Goal: Find specific page/section: Find specific page/section

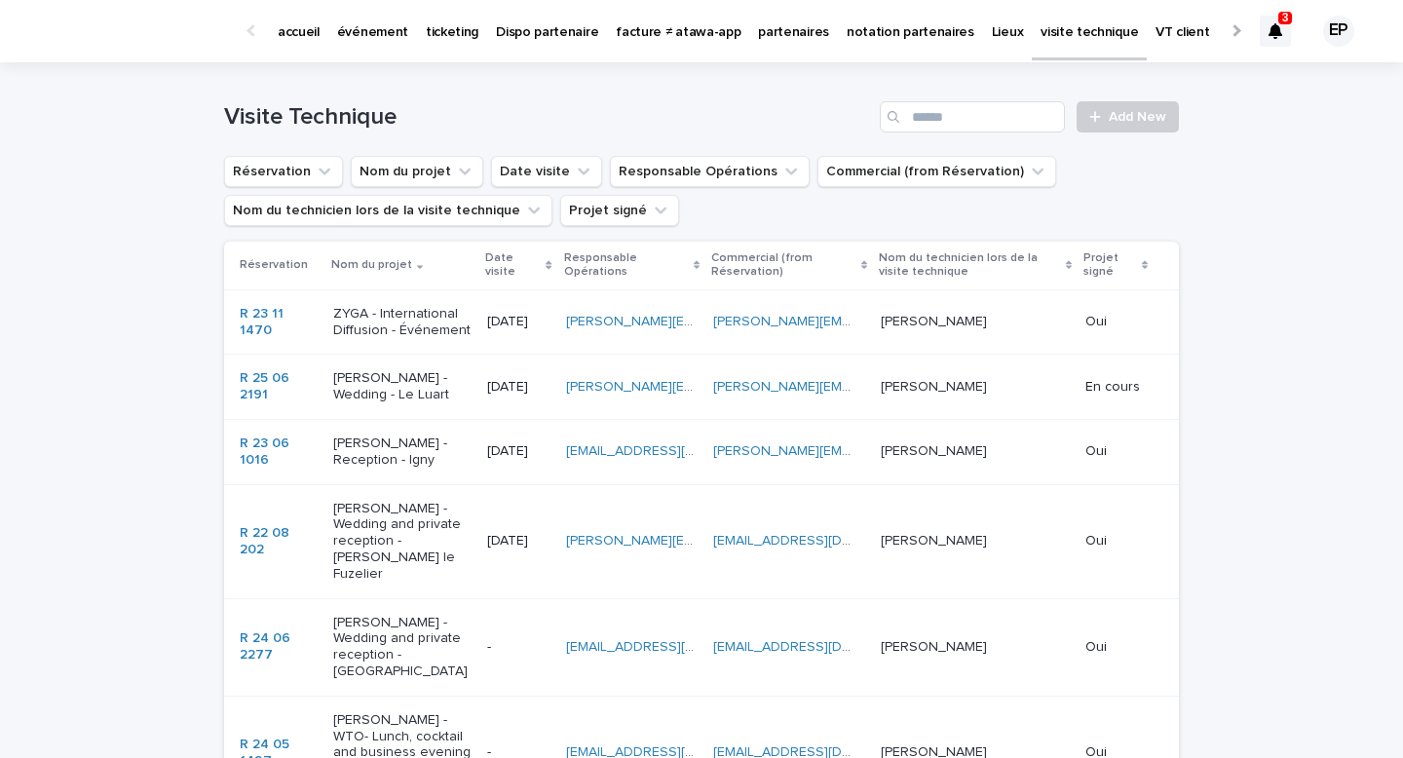
click at [520, 33] on p "Dispo partenaire" at bounding box center [547, 20] width 102 height 41
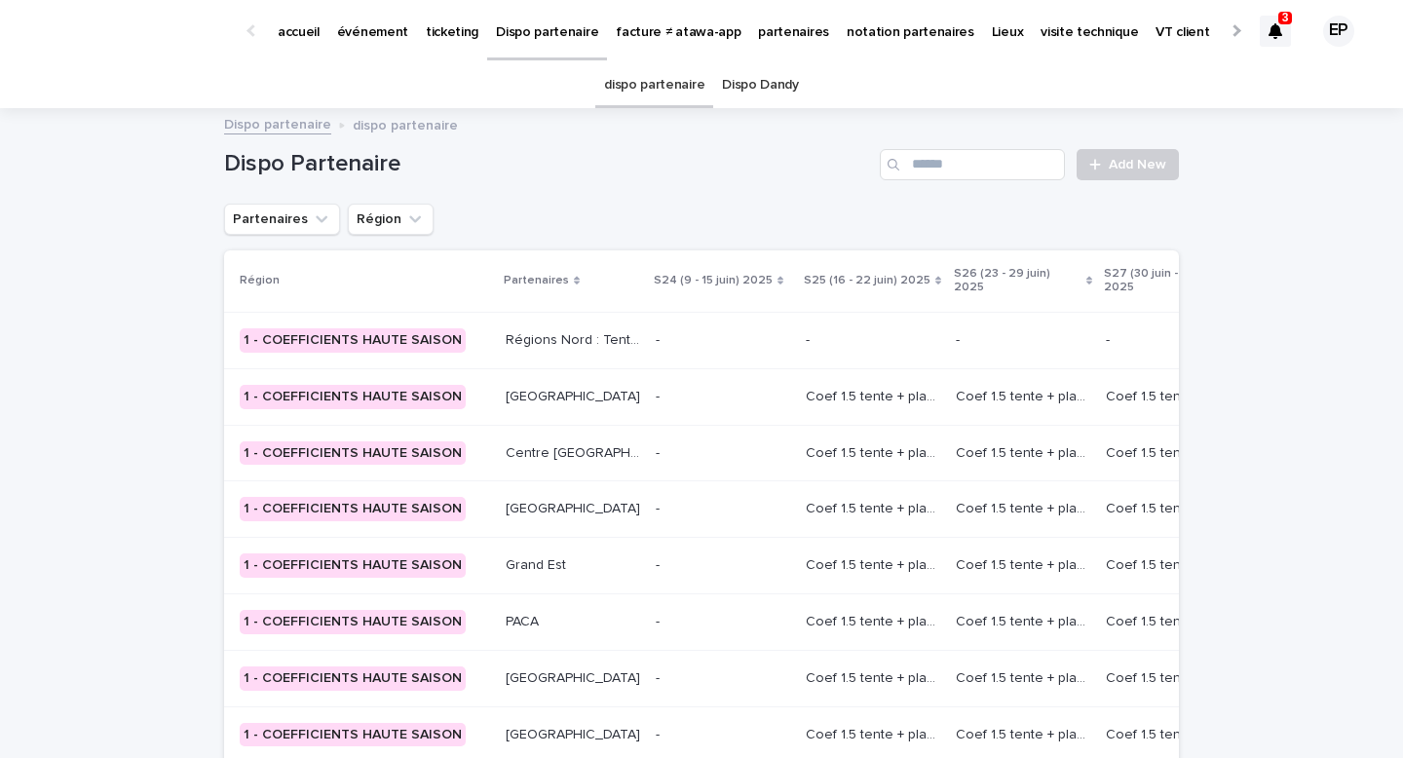
click at [386, 23] on p "événement" at bounding box center [372, 20] width 71 height 41
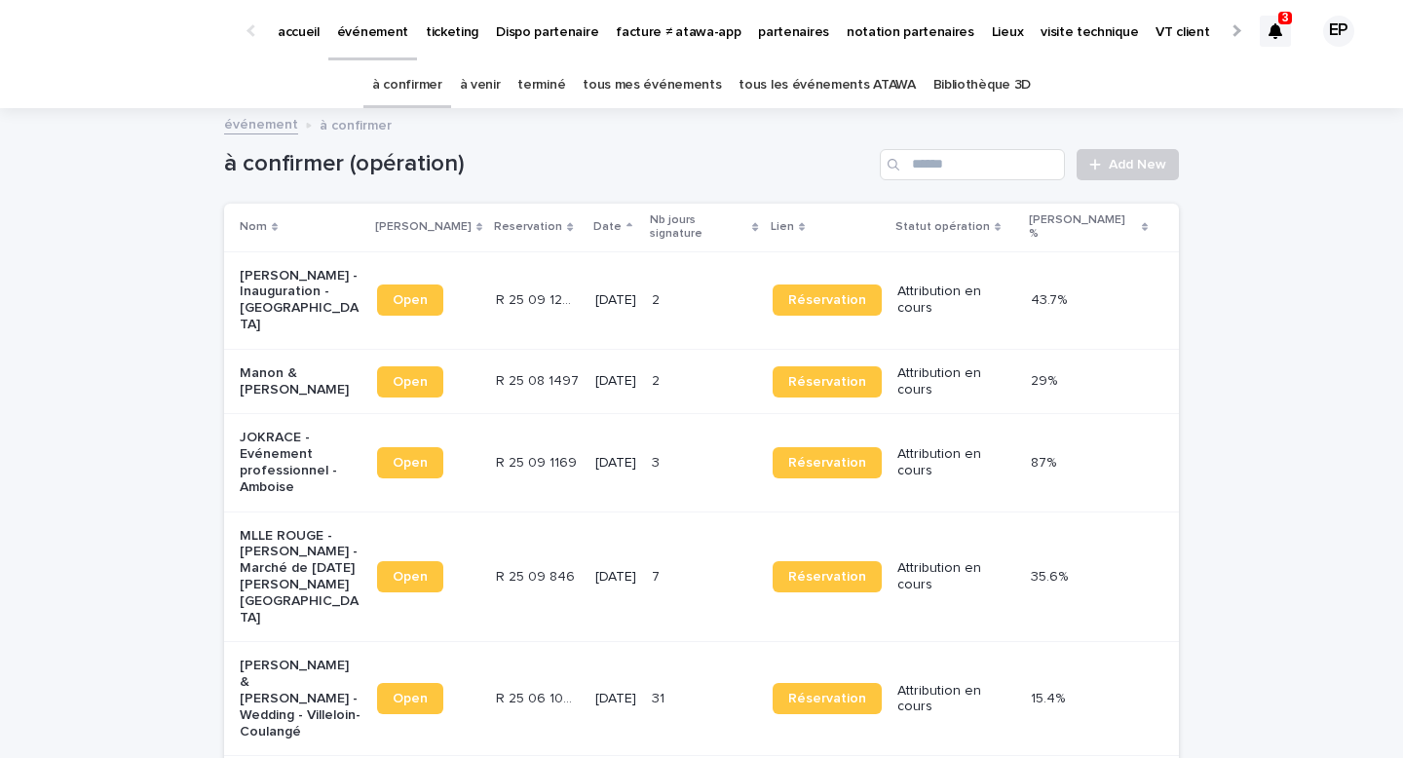
click at [824, 86] on link "tous les événements ATAWA" at bounding box center [826, 85] width 176 height 46
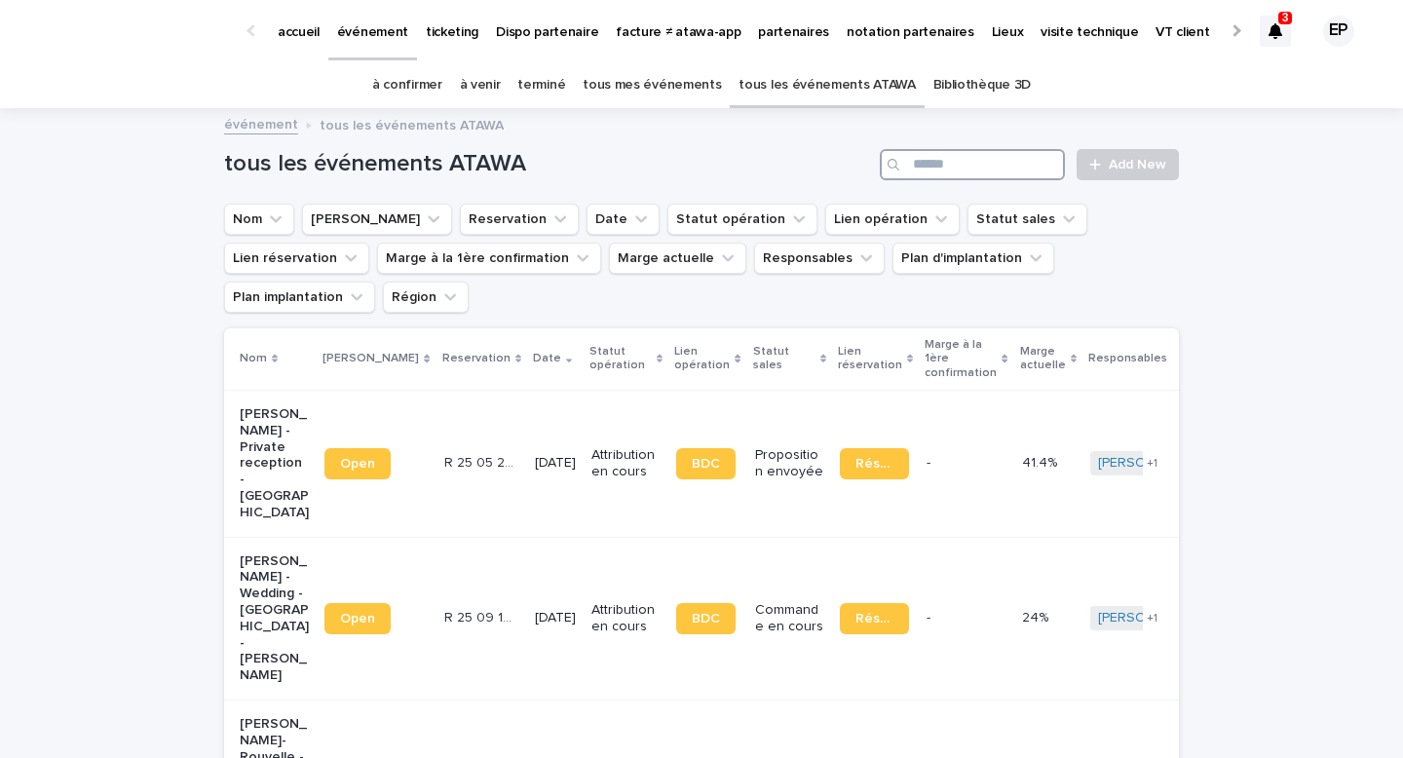
click at [933, 166] on input "Search" at bounding box center [972, 164] width 185 height 31
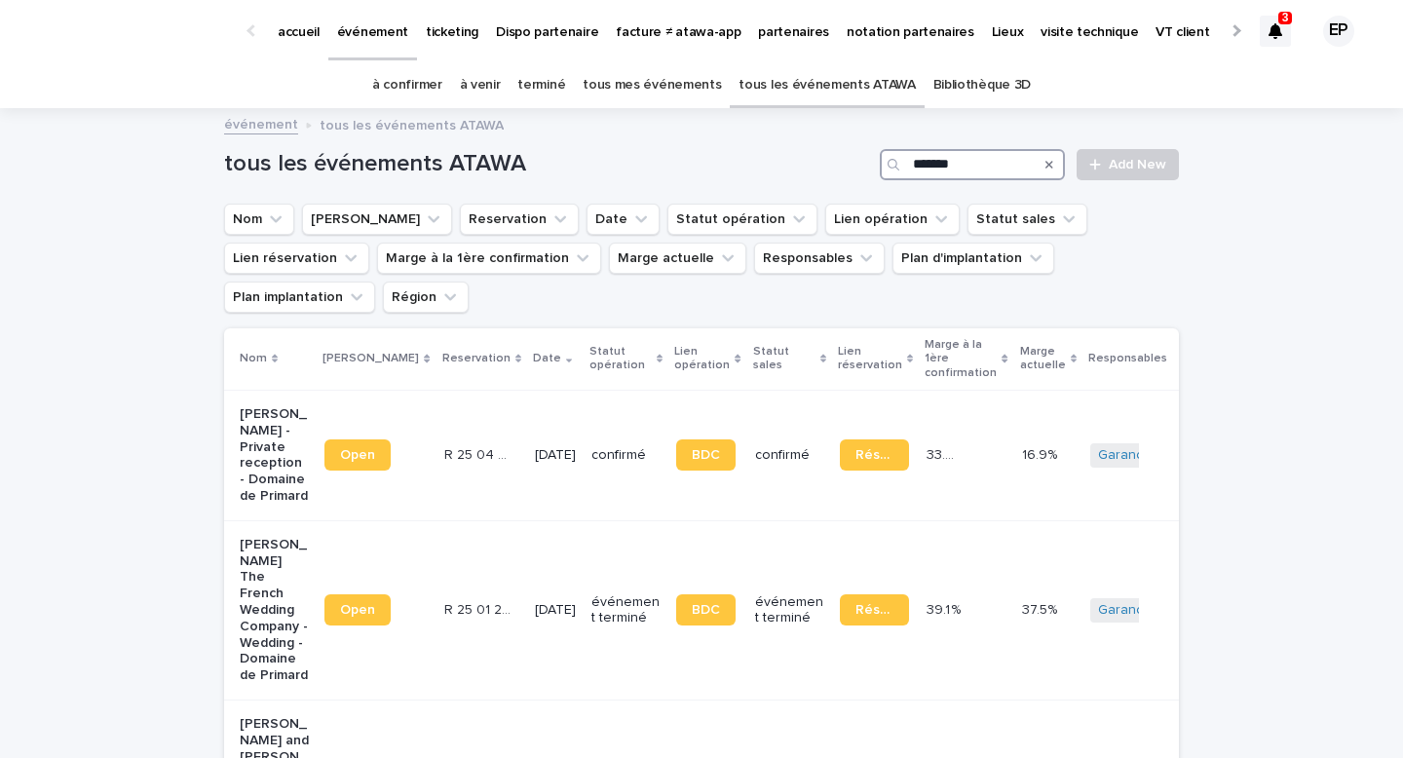
scroll to position [103, 0]
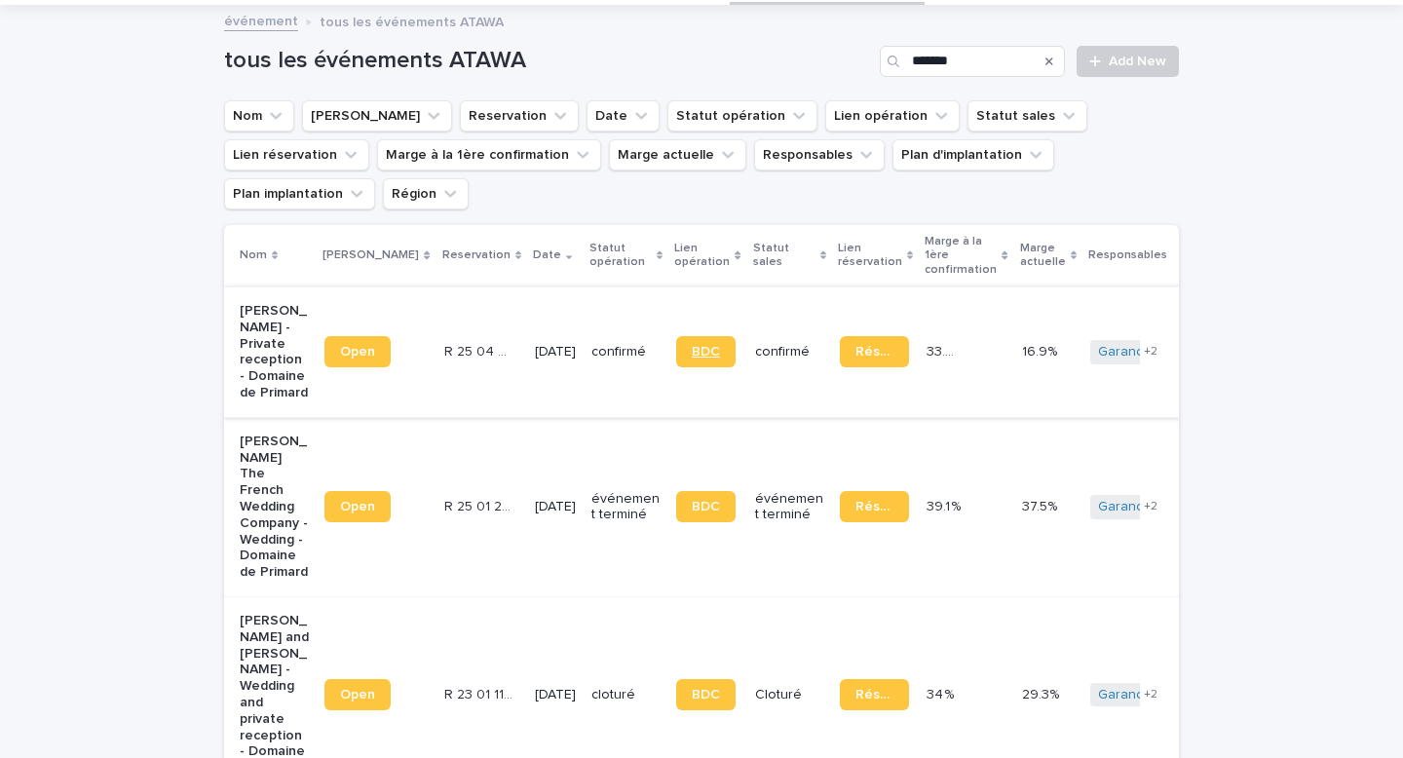
click at [690, 336] on link "BDC" at bounding box center [705, 351] width 59 height 31
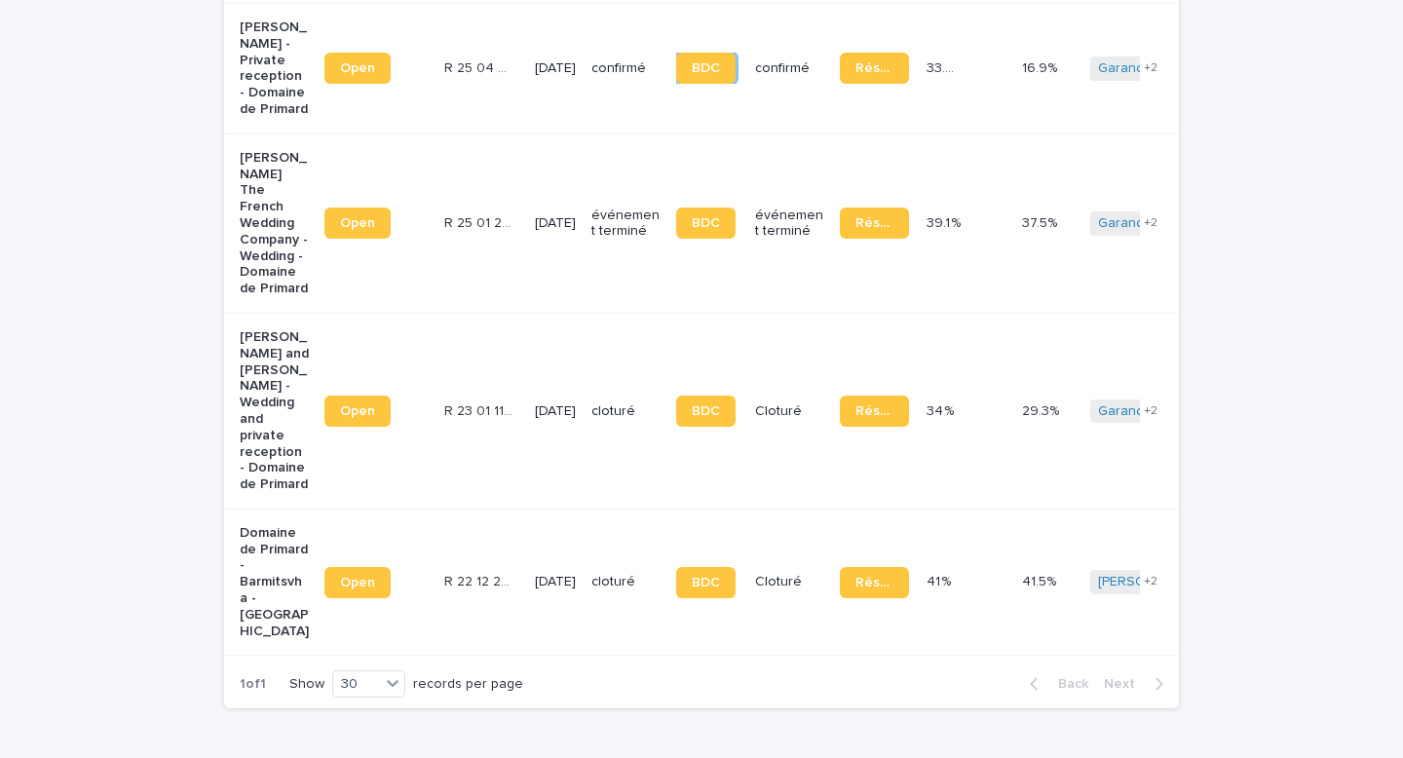
scroll to position [0, 0]
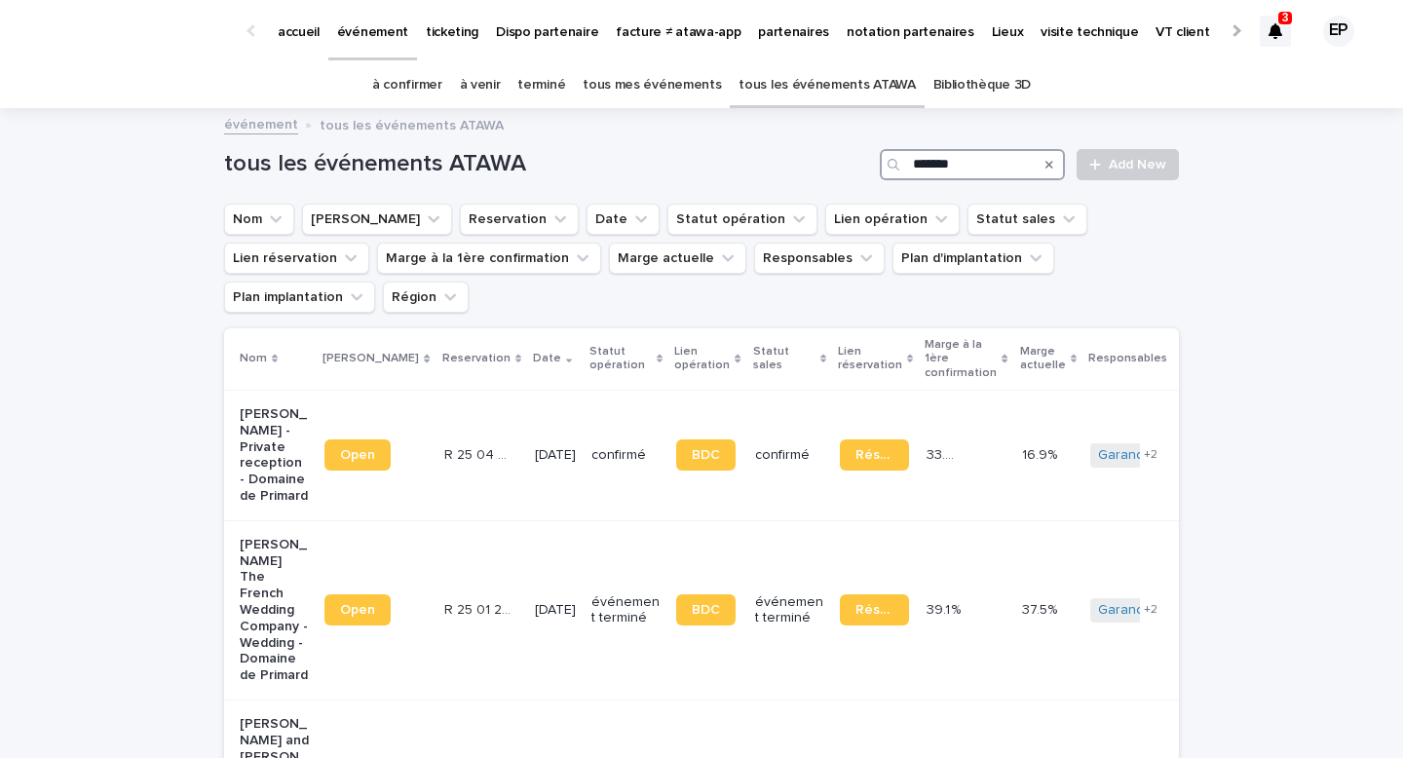
drag, startPoint x: 965, startPoint y: 159, endPoint x: 817, endPoint y: 162, distance: 148.1
click at [817, 162] on div "tous les événements ATAWA ******* Add New" at bounding box center [701, 164] width 955 height 31
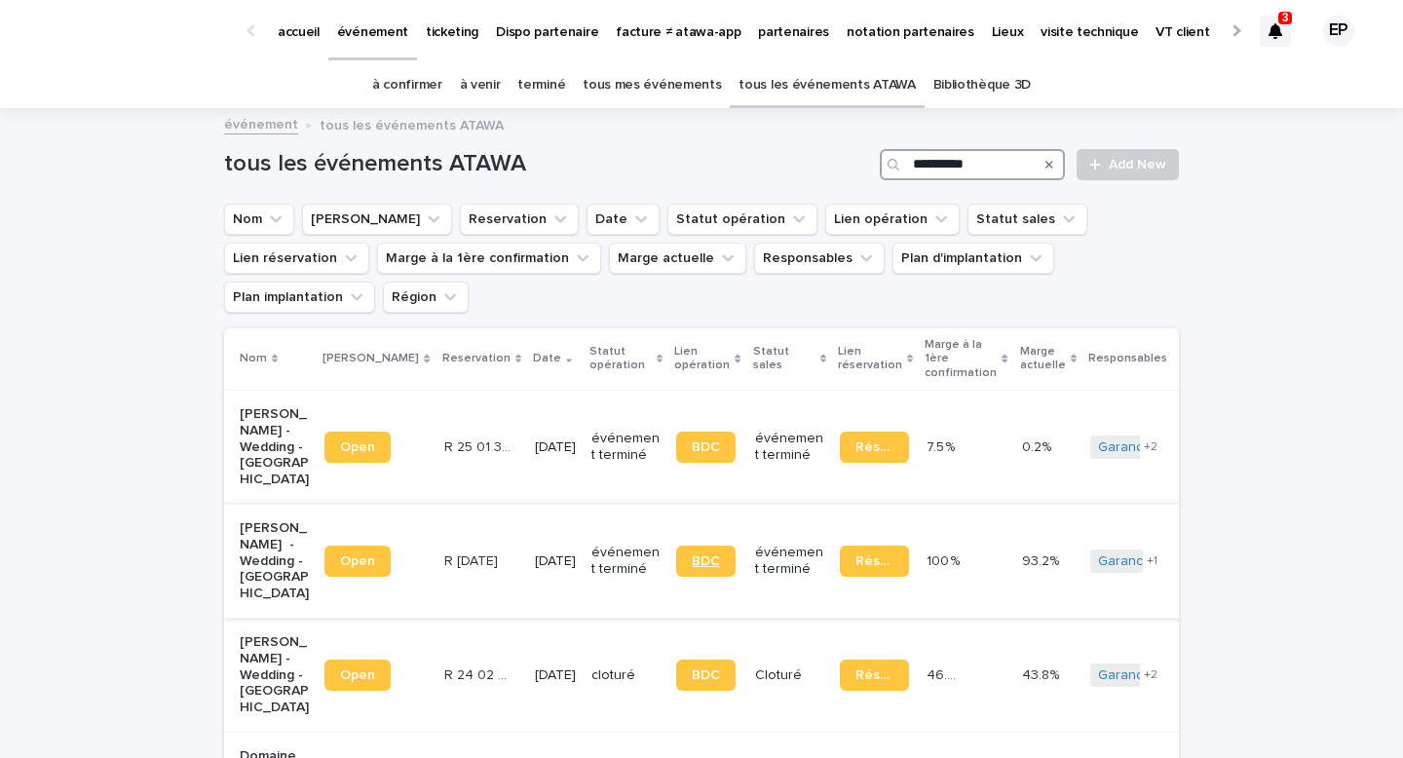
type input "**********"
click at [692, 554] on span "BDC" at bounding box center [706, 561] width 28 height 14
click at [692, 440] on span "BDC" at bounding box center [706, 447] width 28 height 14
click at [308, 48] on link "accueil" at bounding box center [298, 30] width 59 height 60
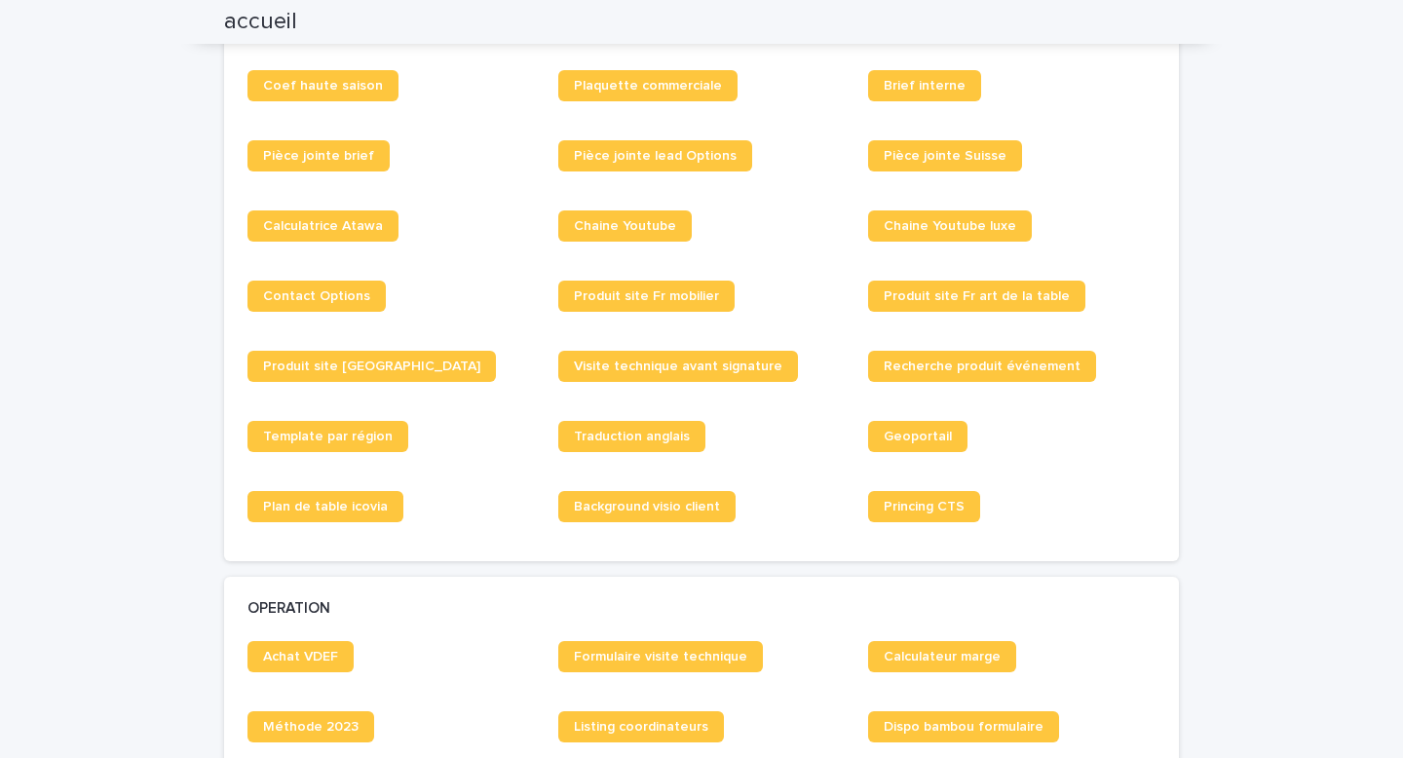
scroll to position [581, 0]
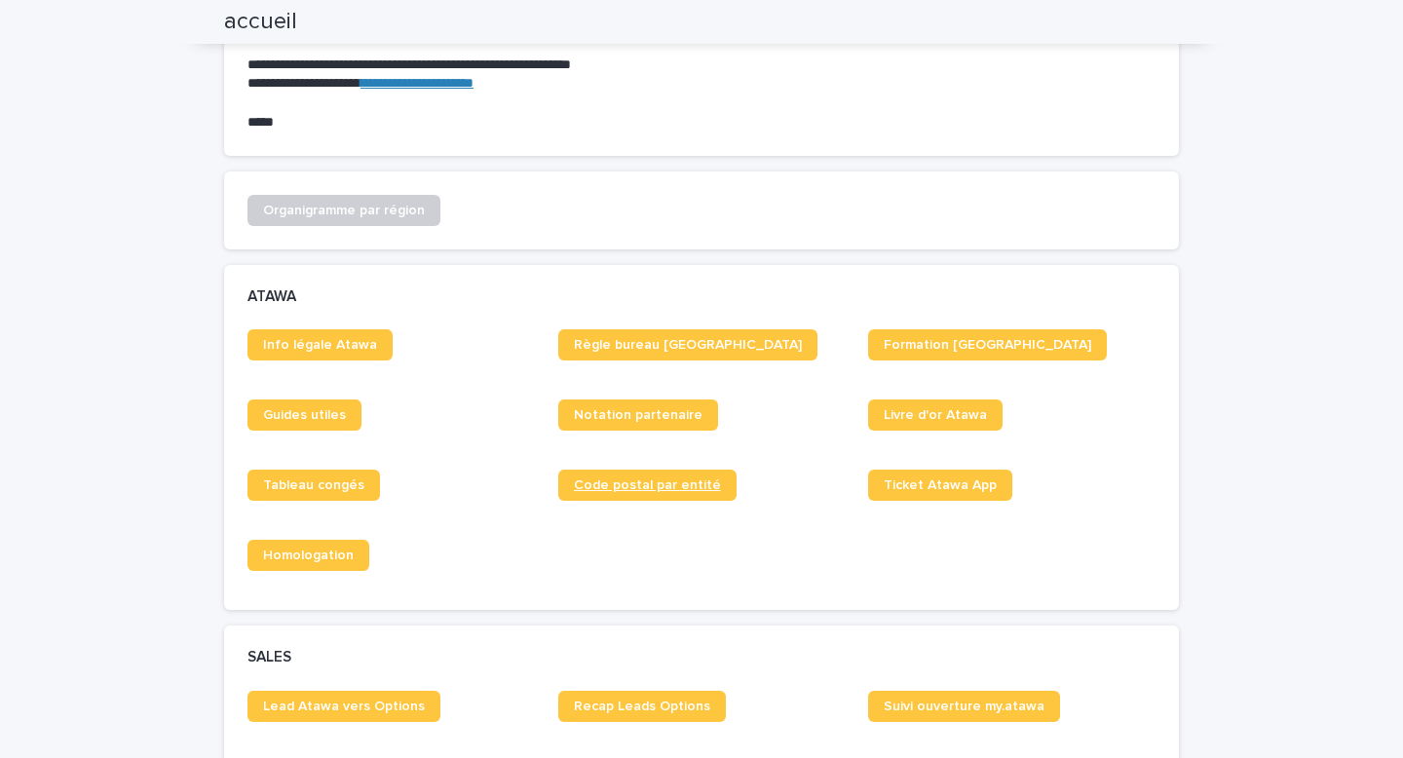
click at [581, 479] on span "Code postal par entité" at bounding box center [647, 485] width 147 height 14
